Goal: Download file/media: Download file/media

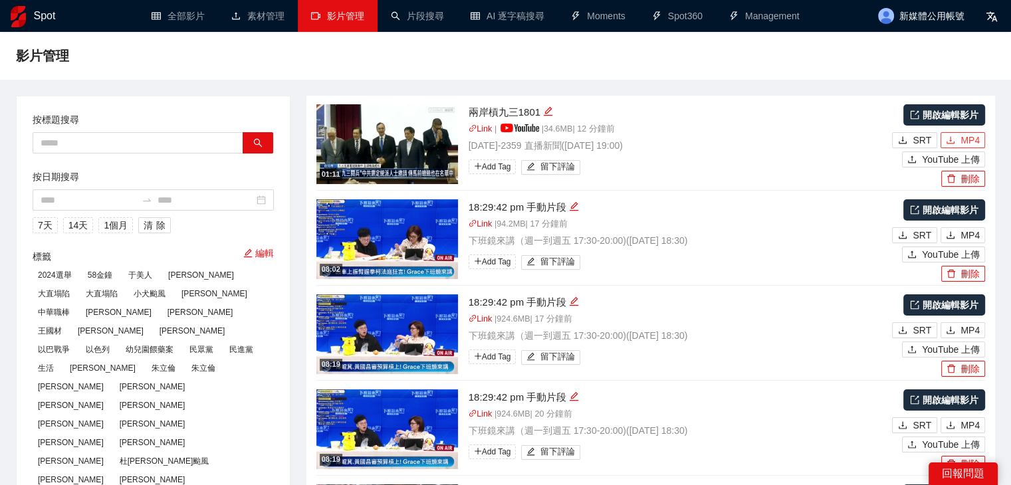
click at [968, 140] on span "MP4" at bounding box center [970, 140] width 19 height 15
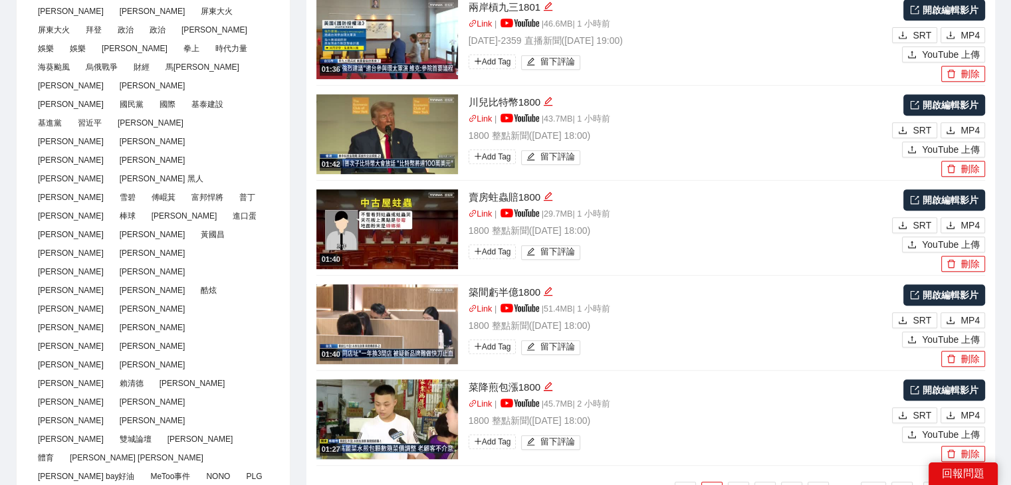
scroll to position [598, 0]
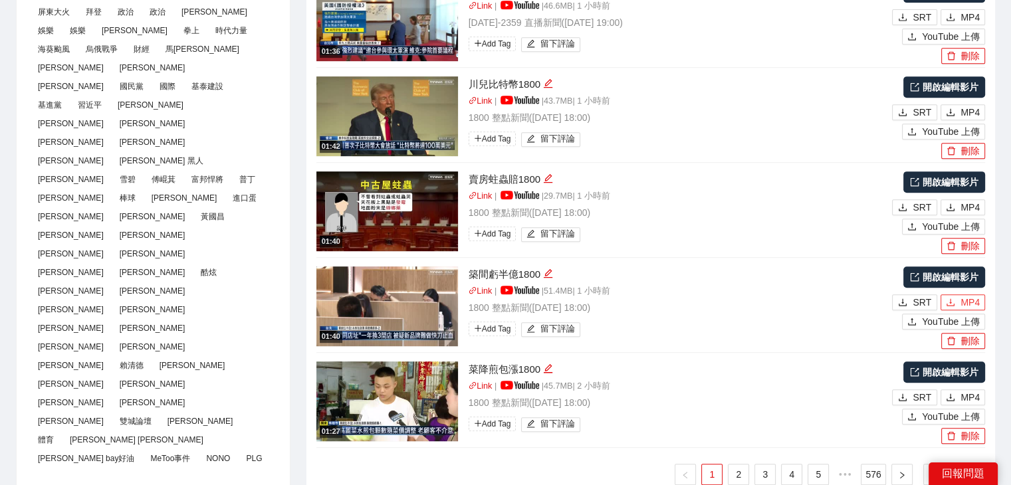
click at [968, 301] on span "MP4" at bounding box center [970, 302] width 19 height 15
click at [975, 399] on span "MP4" at bounding box center [970, 397] width 19 height 15
click at [733, 473] on link "2" at bounding box center [739, 475] width 20 height 20
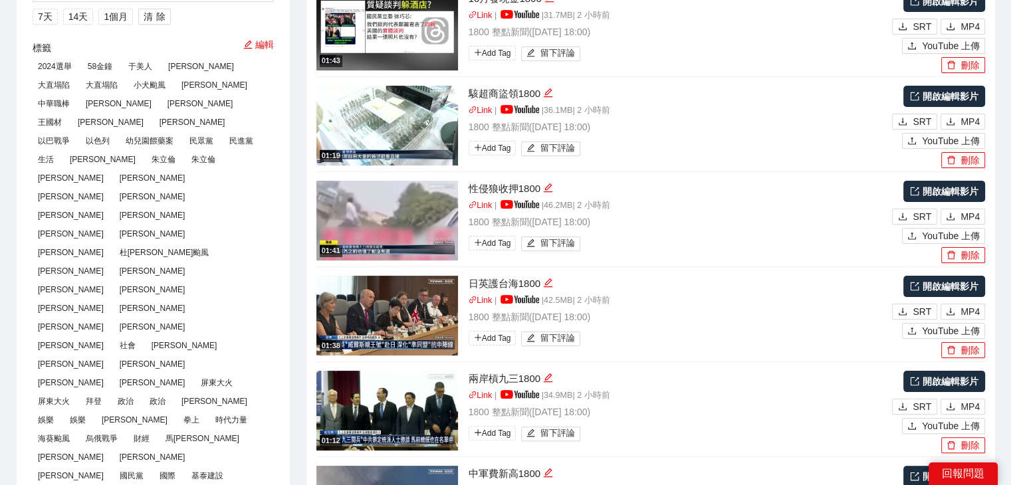
scroll to position [66, 0]
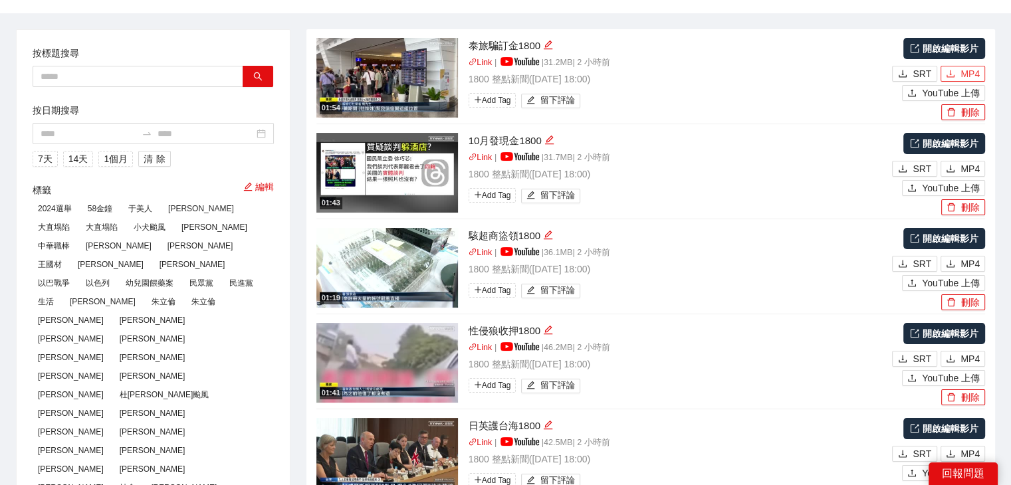
click at [973, 75] on span "MP4" at bounding box center [970, 73] width 19 height 15
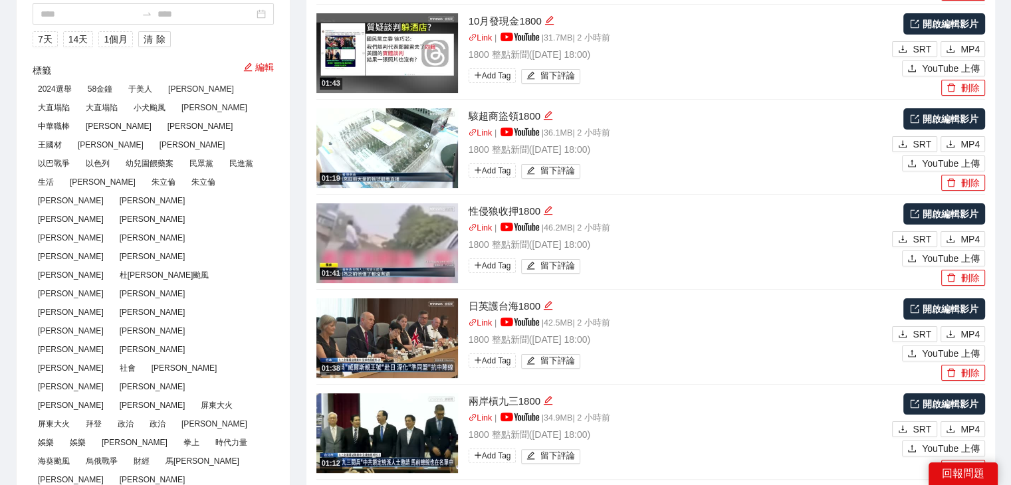
scroll to position [266, 0]
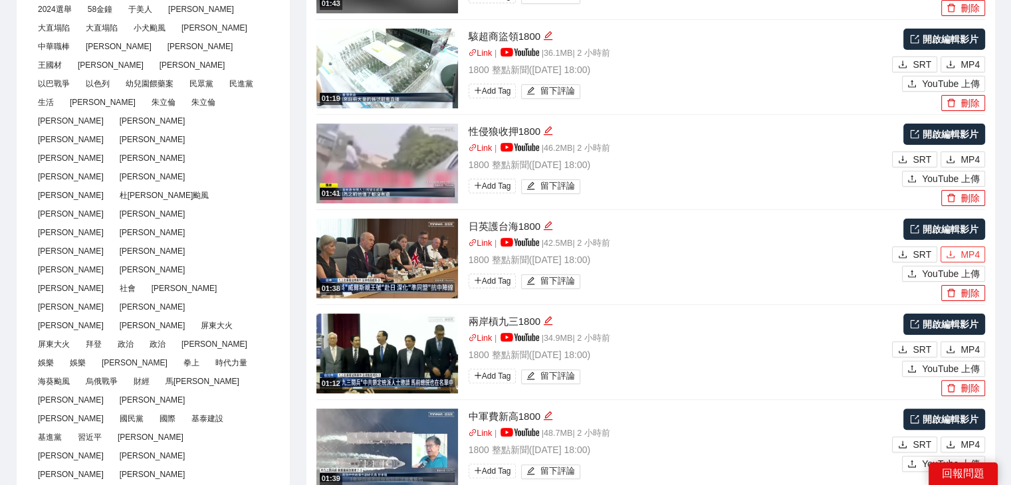
click at [968, 257] on span "MP4" at bounding box center [970, 254] width 19 height 15
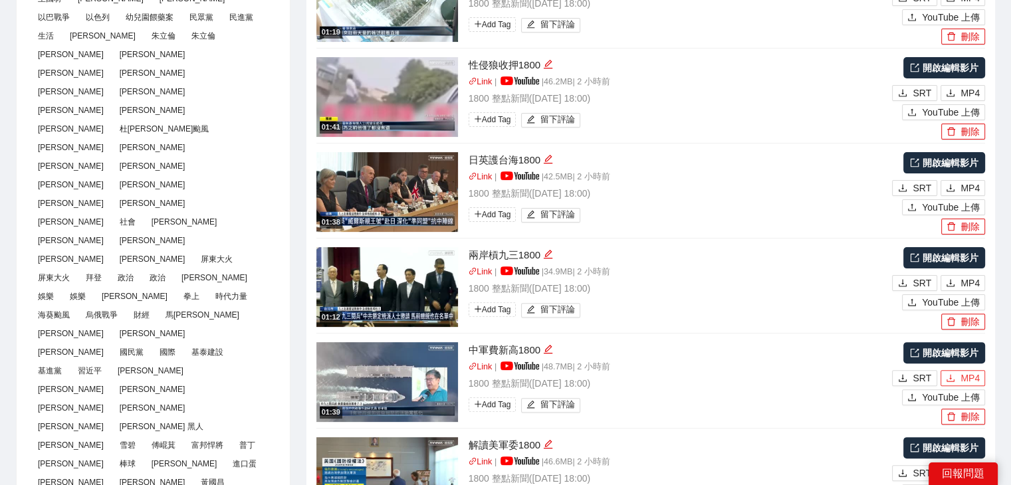
click at [967, 378] on span "MP4" at bounding box center [970, 378] width 19 height 15
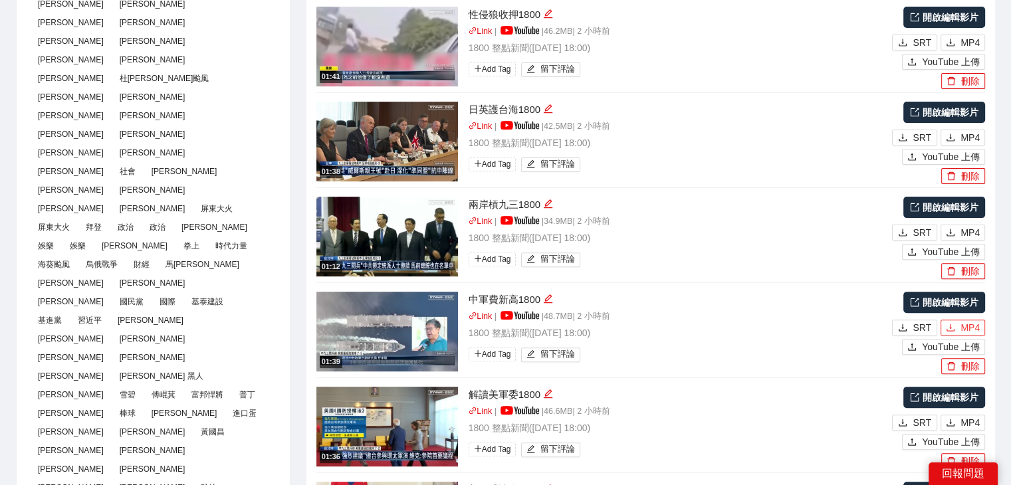
scroll to position [465, 0]
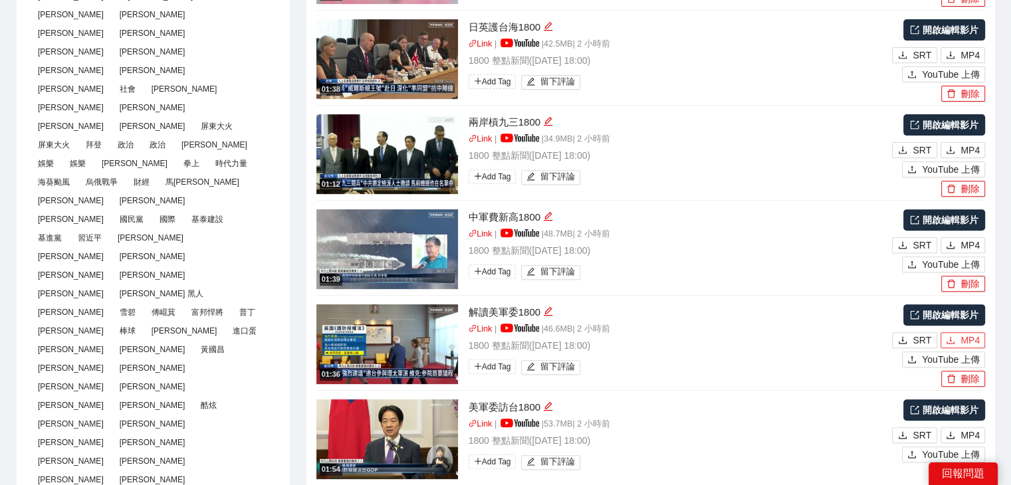
click at [963, 342] on span "MP4" at bounding box center [970, 340] width 19 height 15
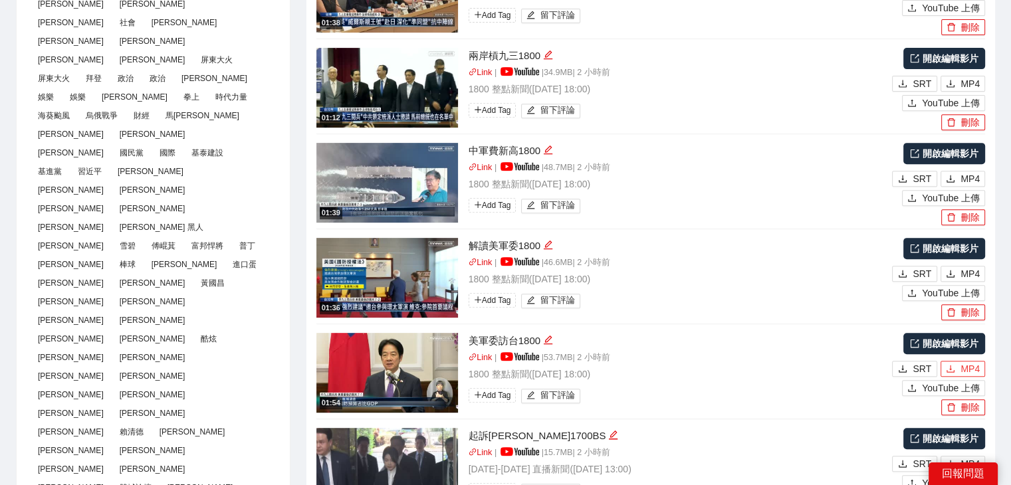
click at [957, 362] on button "MP4" at bounding box center [963, 369] width 45 height 16
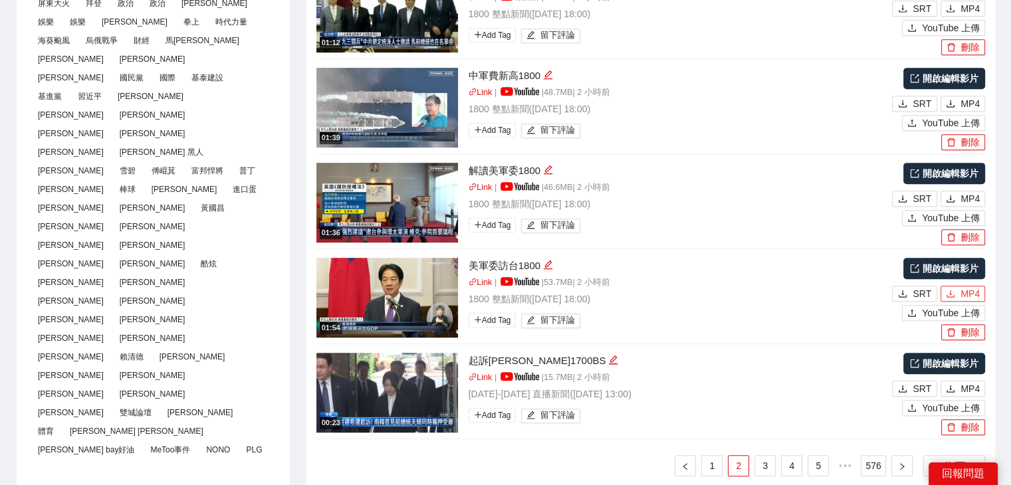
scroll to position [665, 0]
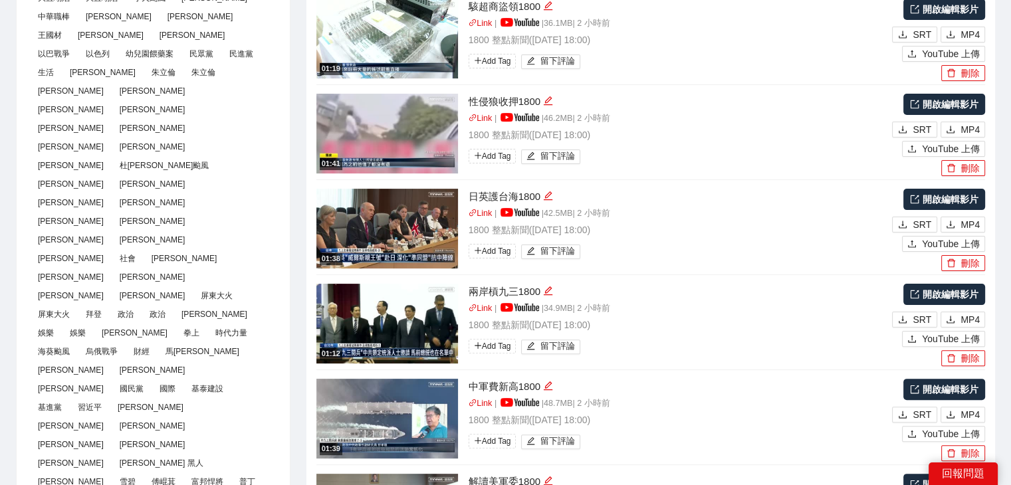
scroll to position [266, 0]
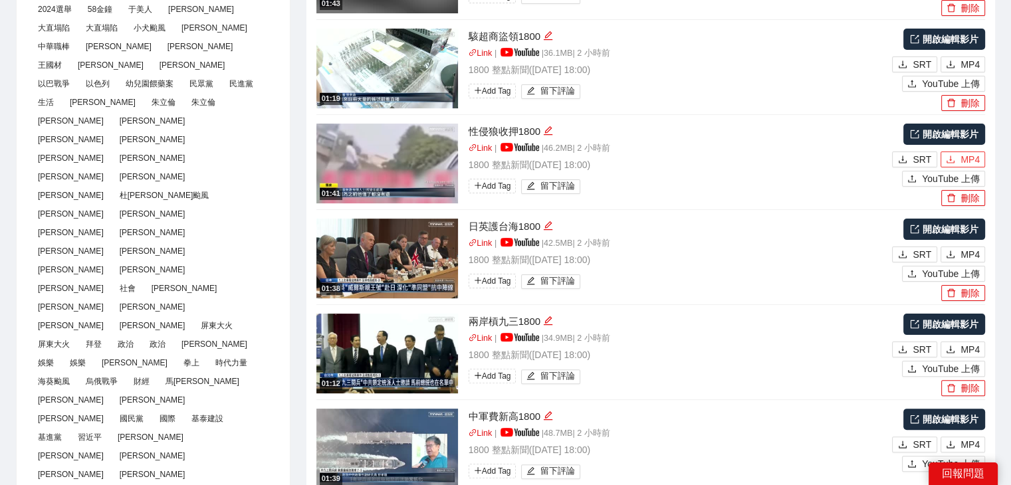
click at [959, 156] on button "MP4" at bounding box center [963, 160] width 45 height 16
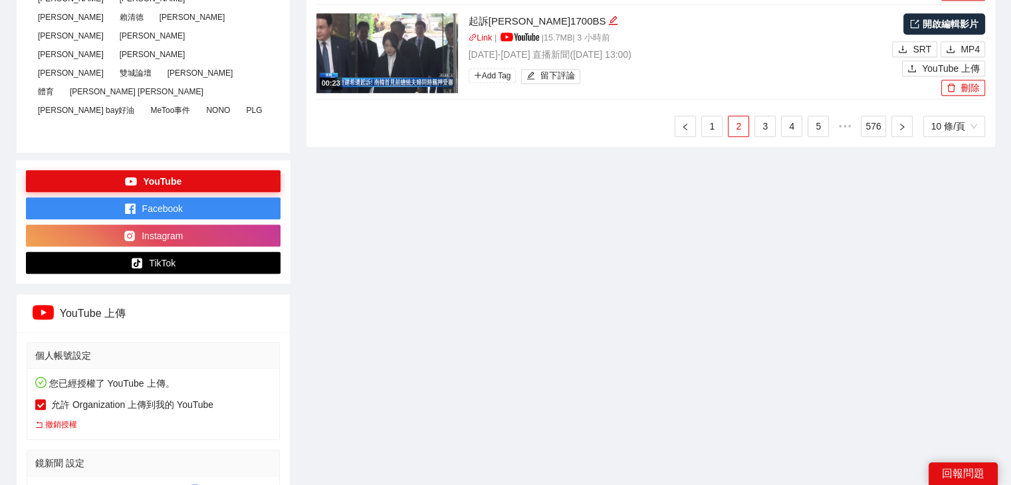
scroll to position [864, 0]
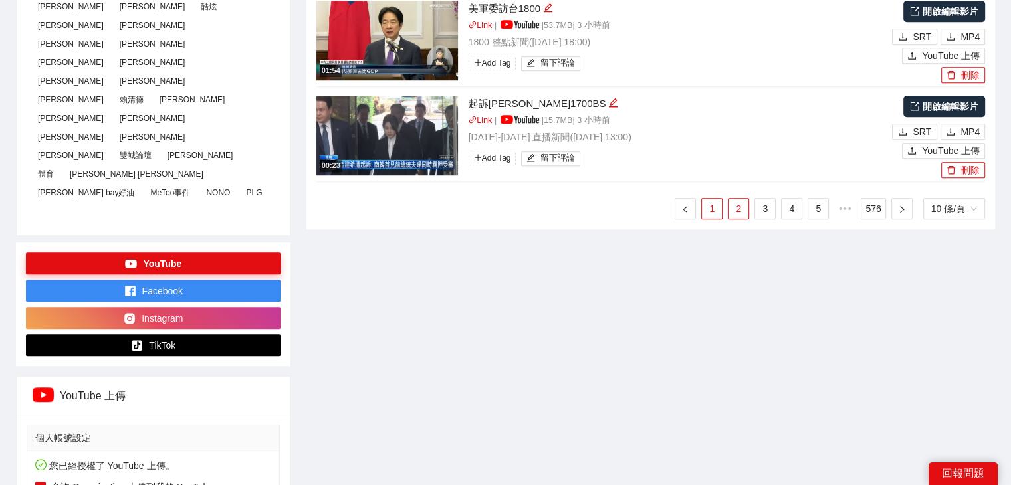
click at [718, 210] on link "1" at bounding box center [712, 209] width 20 height 20
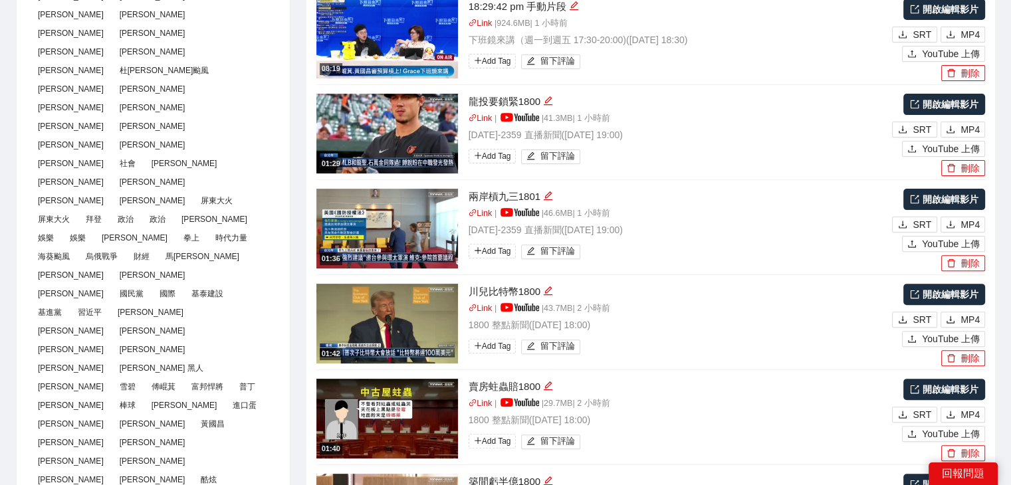
scroll to position [399, 0]
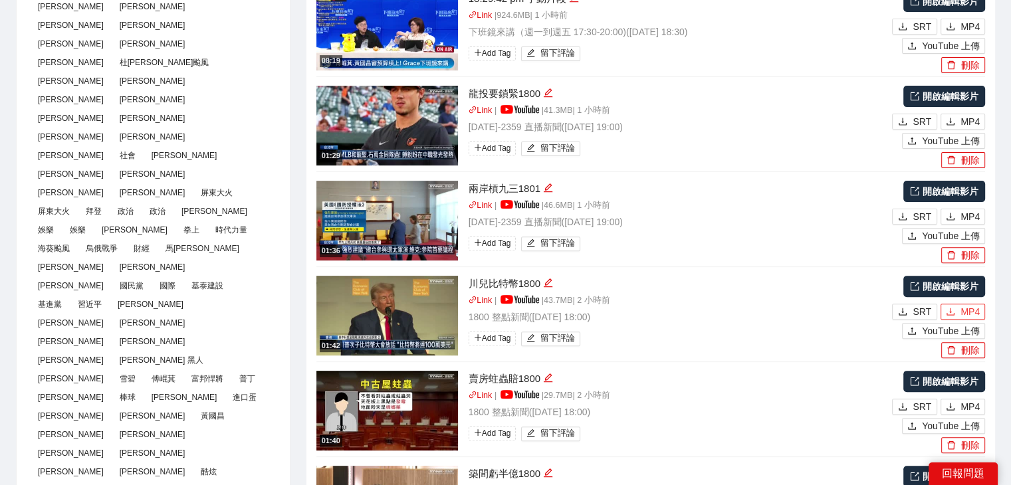
click at [951, 314] on icon "download" at bounding box center [951, 311] width 8 height 7
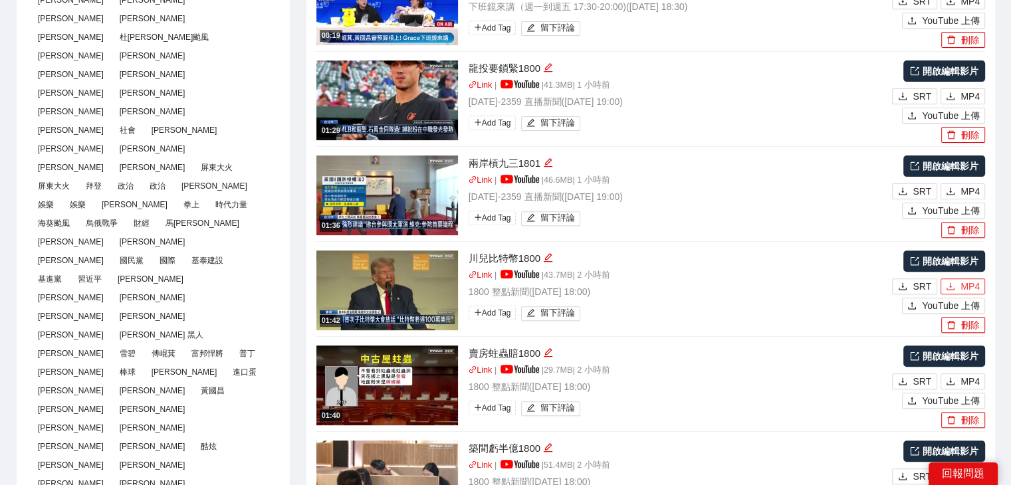
scroll to position [532, 0]
